Goal: Task Accomplishment & Management: Manage account settings

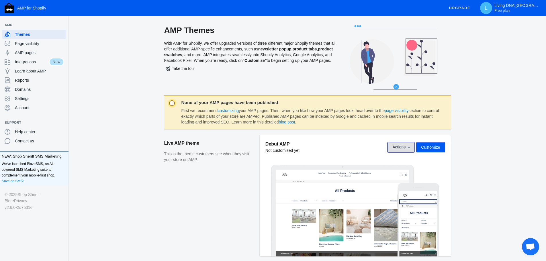
click at [395, 149] on span "Actions" at bounding box center [399, 147] width 13 height 5
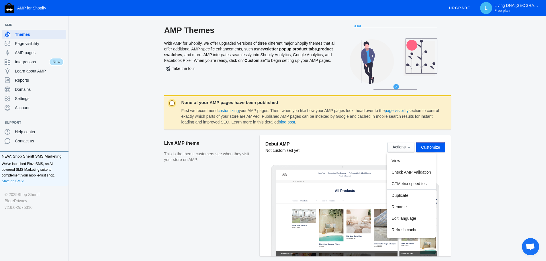
click at [151, 208] on div at bounding box center [273, 130] width 546 height 261
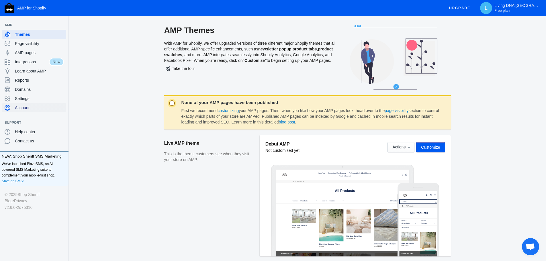
click at [21, 108] on span "Account" at bounding box center [39, 108] width 49 height 6
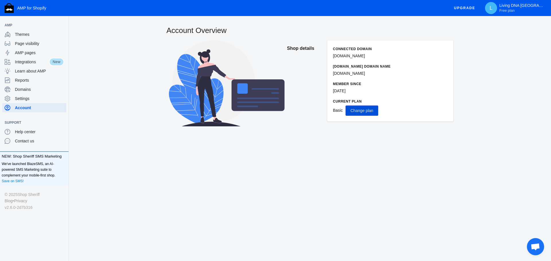
click at [363, 112] on span "Change plan" at bounding box center [361, 110] width 23 height 5
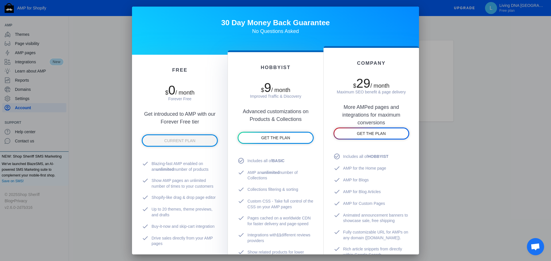
click at [88, 176] on div at bounding box center [275, 130] width 551 height 261
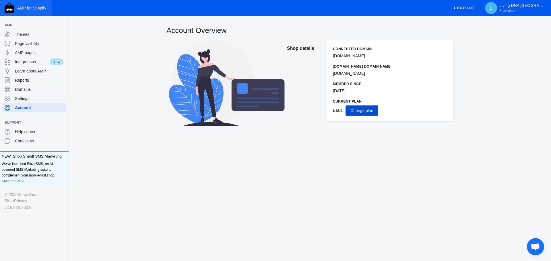
click at [34, 10] on span "AMP for Shopify" at bounding box center [31, 8] width 29 height 5
click at [23, 9] on span "AMP for Shopify" at bounding box center [31, 8] width 29 height 5
click at [23, 99] on span "Settings" at bounding box center [39, 99] width 49 height 6
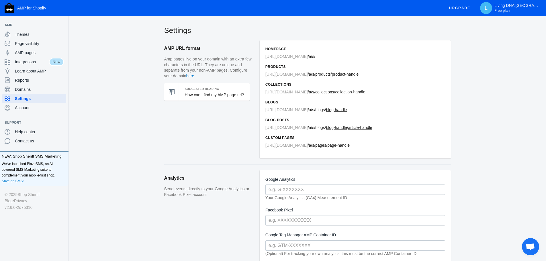
click at [296, 57] on span "https://livingdna.sg" at bounding box center [287, 56] width 42 height 5
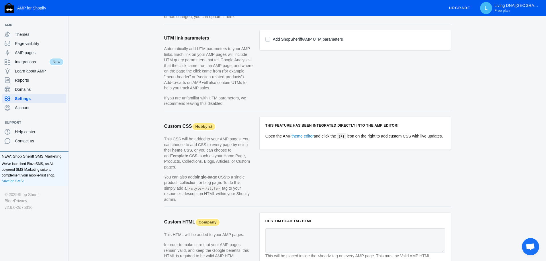
scroll to position [526, 0]
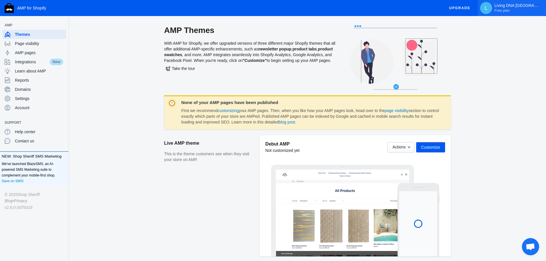
click at [500, 7] on p "Living DNA Singapore Free plan" at bounding box center [518, 8] width 46 height 10
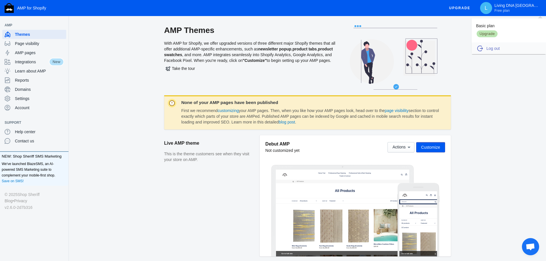
click at [494, 46] on span "Log out" at bounding box center [514, 49] width 54 height 6
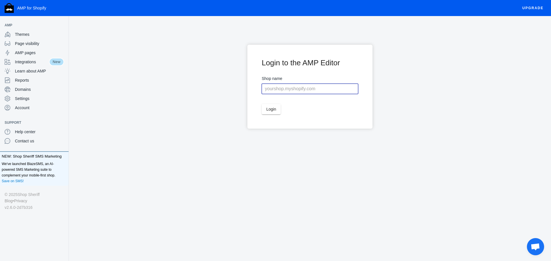
click at [285, 88] on input "text" at bounding box center [310, 89] width 96 height 10
